Goal: Task Accomplishment & Management: Manage account settings

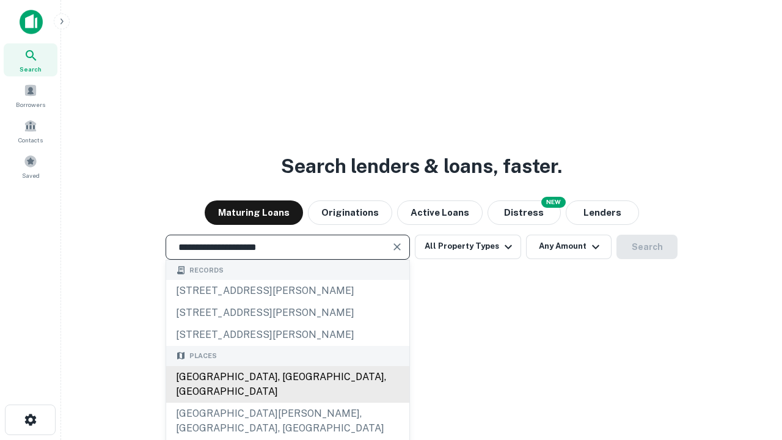
click at [287, 402] on div "[GEOGRAPHIC_DATA], [GEOGRAPHIC_DATA], [GEOGRAPHIC_DATA]" at bounding box center [287, 384] width 243 height 37
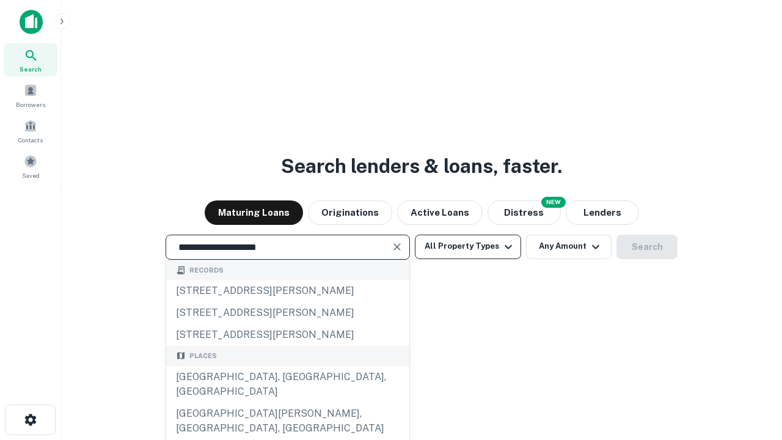
type input "**********"
click at [468, 246] on button "All Property Types" at bounding box center [468, 246] width 106 height 24
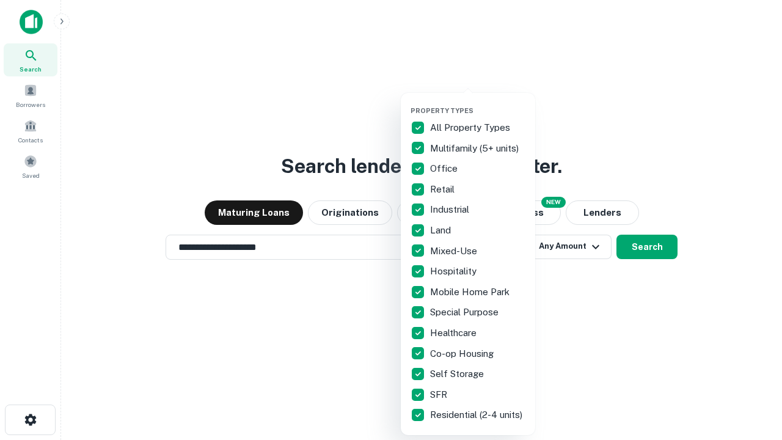
click at [477, 103] on button "button" at bounding box center [477, 103] width 134 height 1
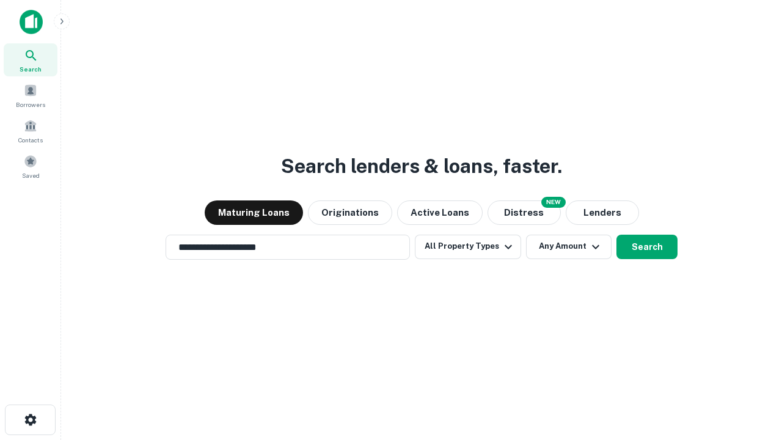
scroll to position [19, 0]
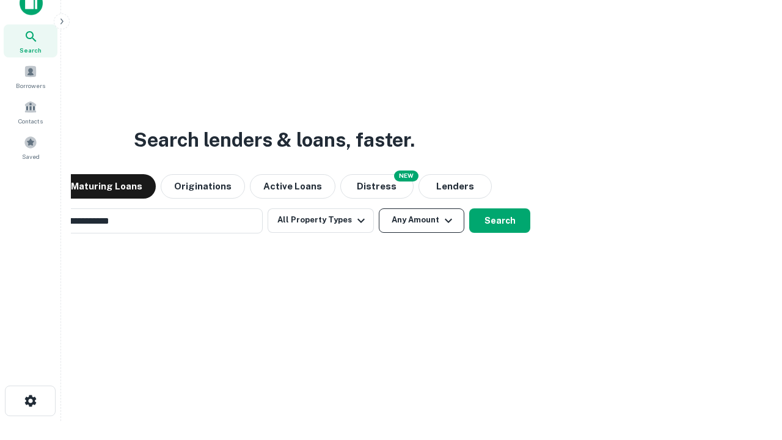
click at [379, 208] on button "Any Amount" at bounding box center [421, 220] width 85 height 24
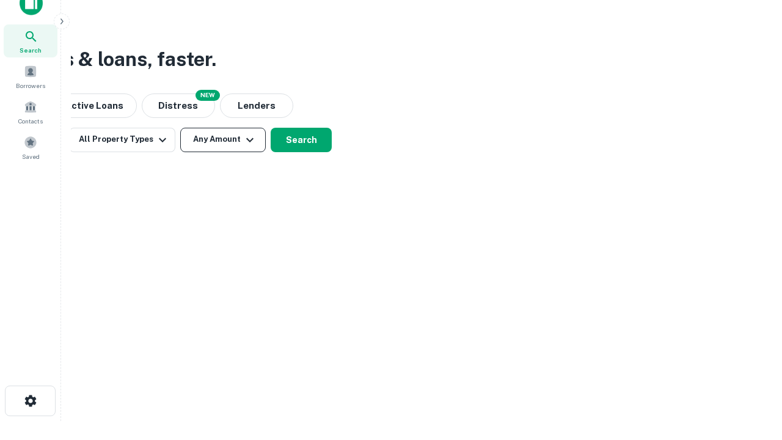
scroll to position [20, 0]
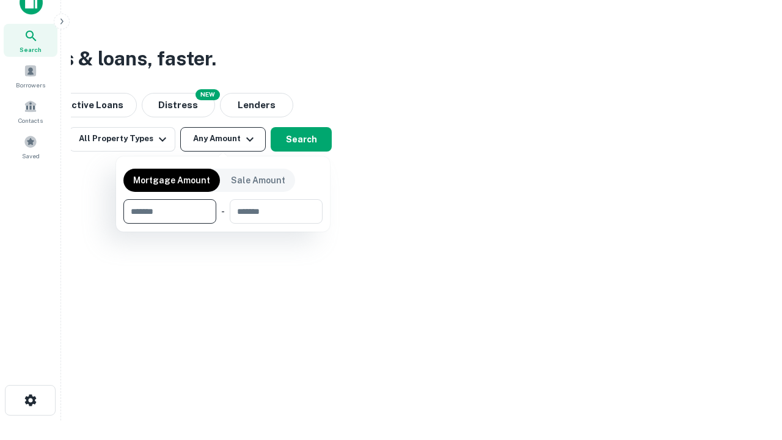
type input "*******"
click at [223, 223] on button "button" at bounding box center [222, 223] width 199 height 1
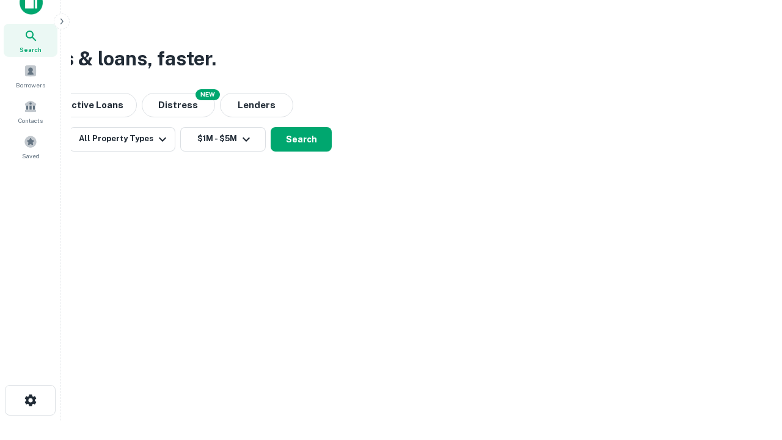
scroll to position [19, 0]
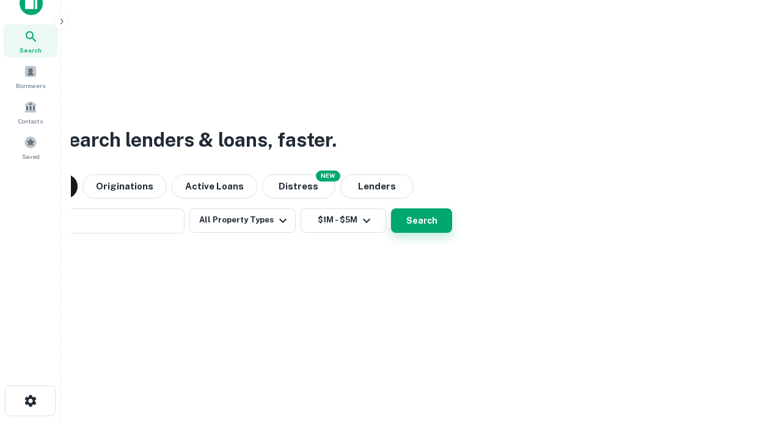
click at [391, 208] on button "Search" at bounding box center [421, 220] width 61 height 24
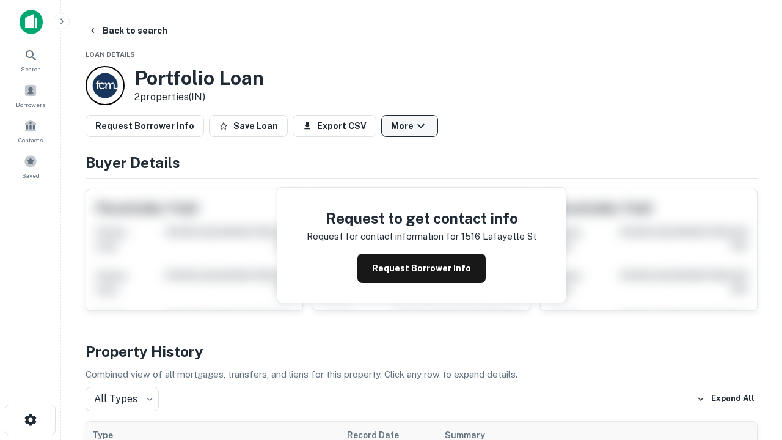
click at [409, 126] on button "More" at bounding box center [409, 126] width 57 height 22
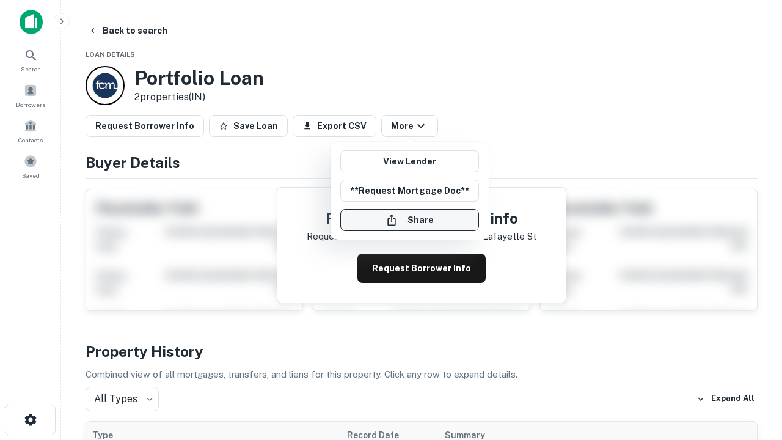
click at [409, 220] on button "Share" at bounding box center [409, 220] width 139 height 22
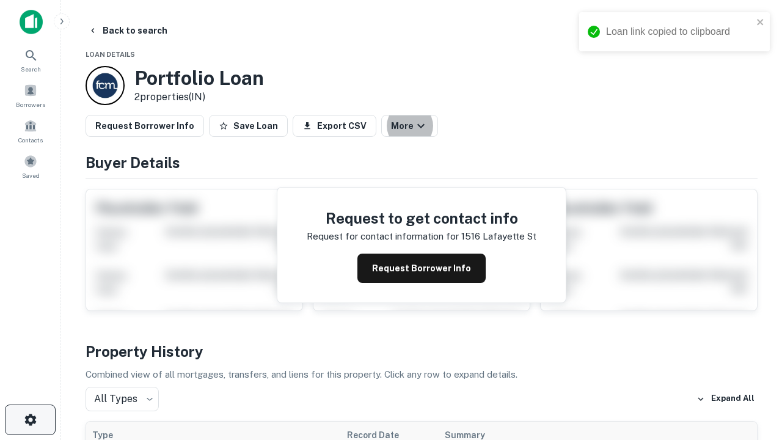
click at [30, 419] on icon "button" at bounding box center [30, 419] width 15 height 15
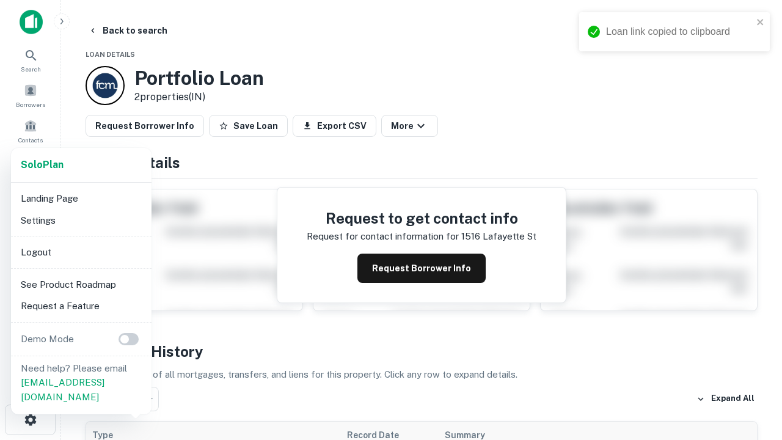
click at [81, 252] on li "Logout" at bounding box center [81, 252] width 131 height 22
